Goal: Transaction & Acquisition: Obtain resource

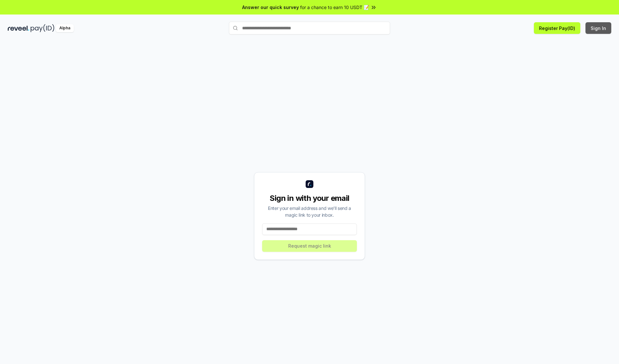
click at [598, 28] on button "Sign In" at bounding box center [598, 28] width 26 height 12
type input "**********"
click at [309, 246] on button "Request magic link" at bounding box center [309, 246] width 95 height 12
